Goal: Transaction & Acquisition: Purchase product/service

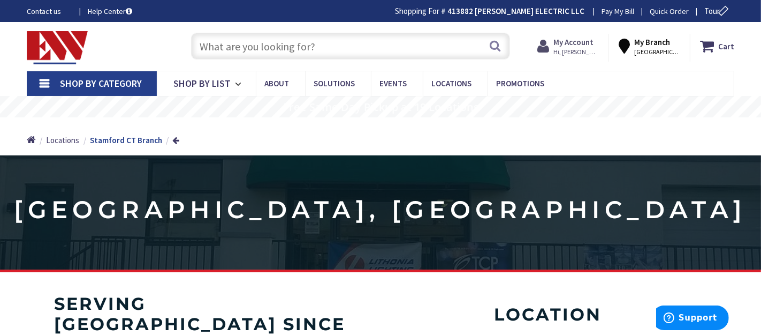
click at [592, 46] on strong "My Account" at bounding box center [574, 42] width 40 height 10
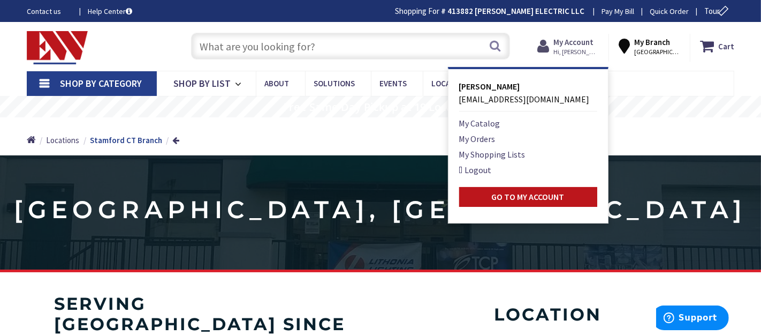
click at [592, 46] on strong "My Account" at bounding box center [574, 42] width 40 height 10
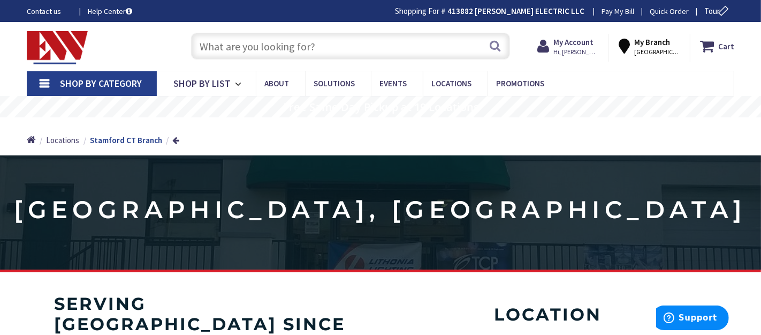
click at [433, 43] on input "text" at bounding box center [350, 46] width 319 height 27
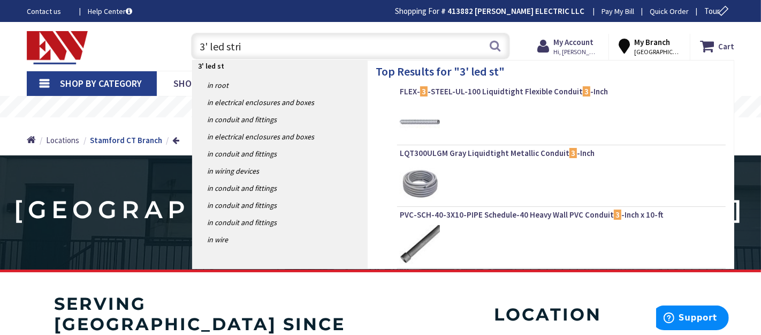
type input "3' led strip"
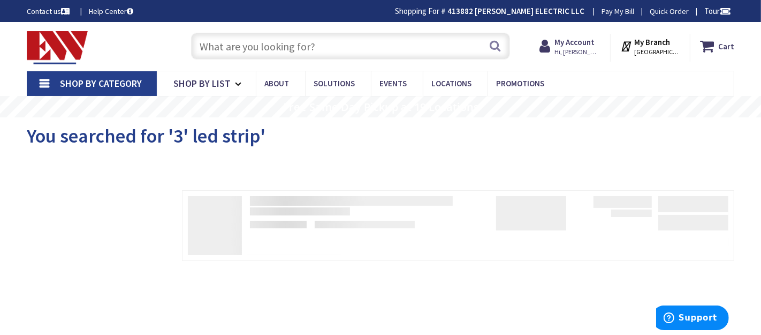
click at [381, 47] on input "text" at bounding box center [350, 46] width 319 height 27
type input "3"
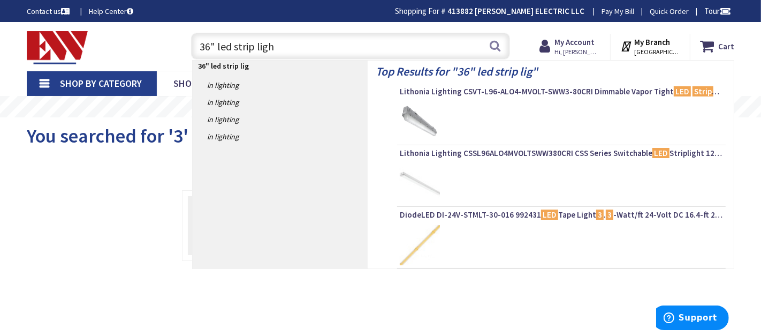
type input "36" led strip light"
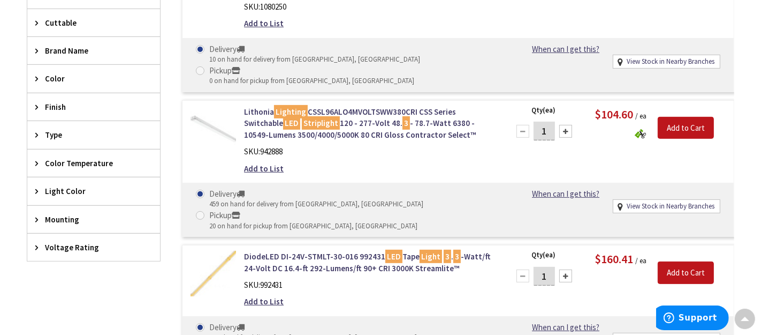
scroll to position [383, 0]
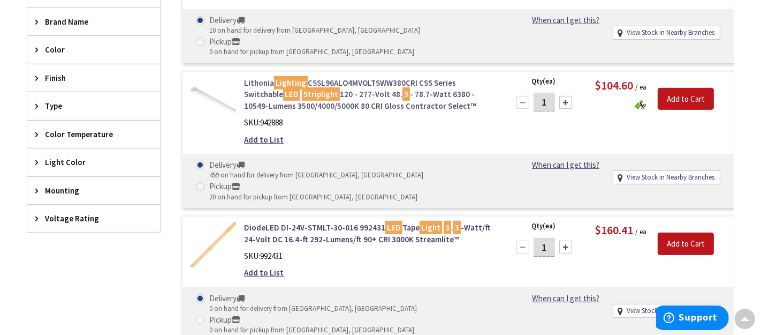
click at [357, 77] on link "Lithonia Lighting CSSL96ALO4MVOLTSWW380CRI CSS Series Switchable LED Striplight…" at bounding box center [370, 94] width 252 height 34
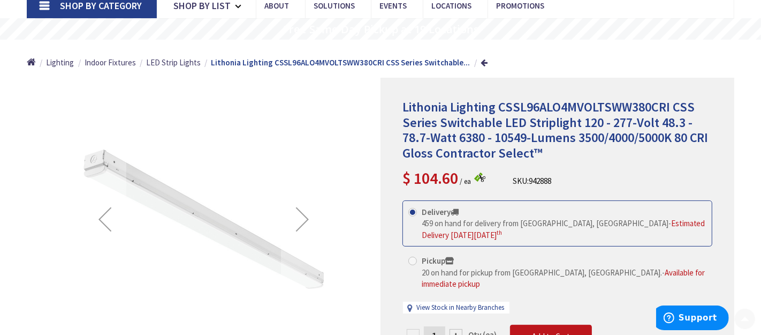
scroll to position [78, 0]
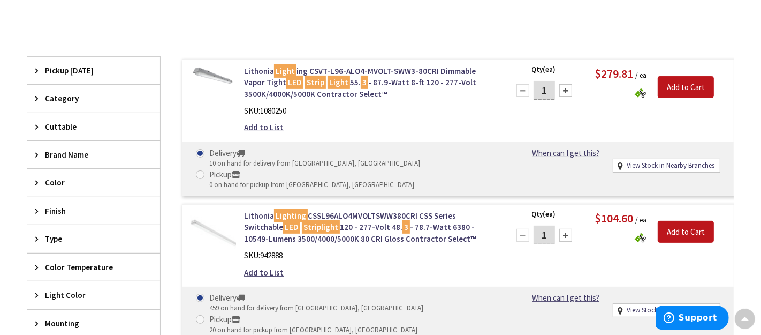
scroll to position [223, 0]
